Goal: Task Accomplishment & Management: Manage account settings

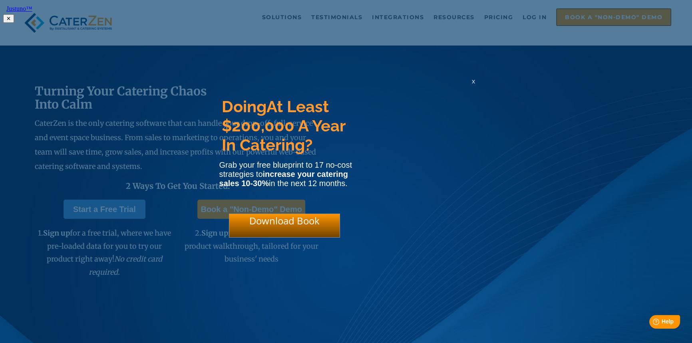
click at [472, 84] on span "x" at bounding box center [473, 82] width 3 height 8
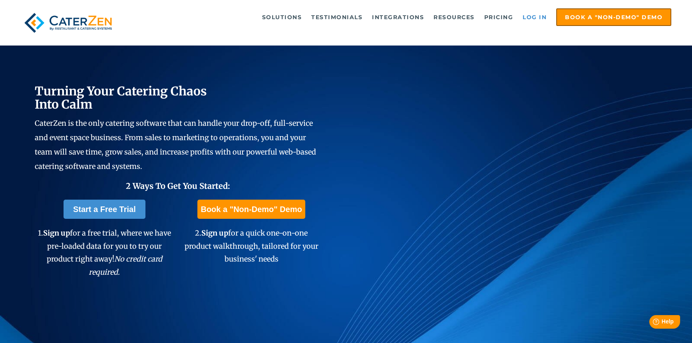
click at [536, 14] on link "Log in" at bounding box center [535, 17] width 32 height 16
click at [537, 18] on link "Log in" at bounding box center [535, 17] width 32 height 16
